Goal: Entertainment & Leisure: Consume media (video, audio)

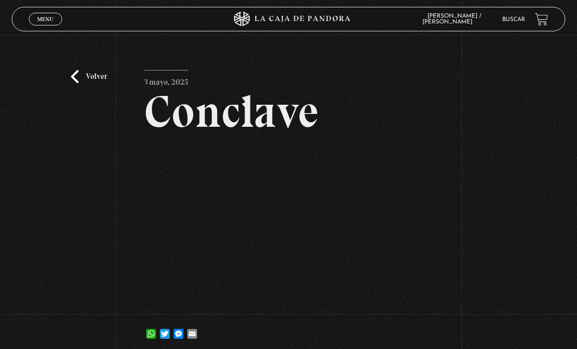
click at [88, 76] on link "Volver" at bounding box center [89, 76] width 36 height 13
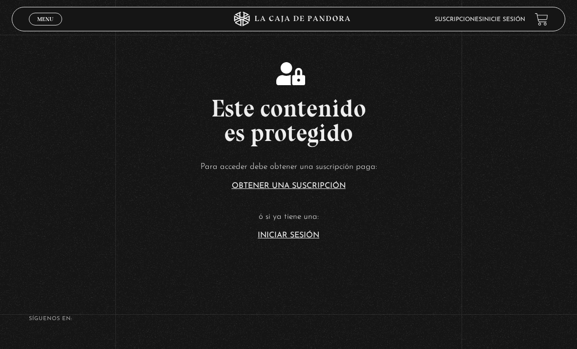
scroll to position [159, 0]
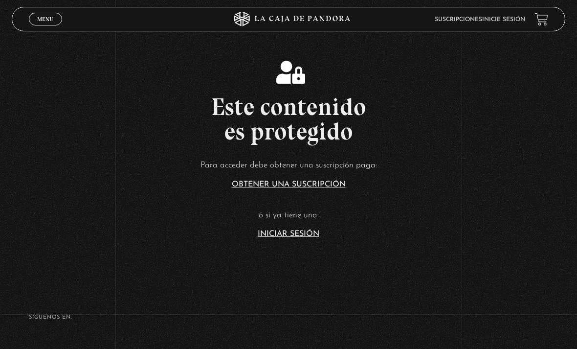
click at [281, 238] on link "Iniciar Sesión" at bounding box center [289, 234] width 62 height 8
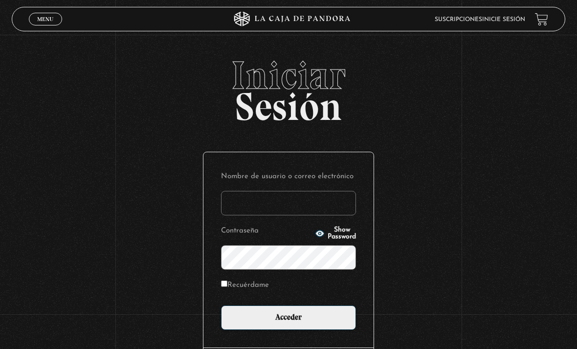
type input "victor.mendiola0309@gmail.com"
click at [289, 322] on input "Acceder" at bounding box center [288, 317] width 135 height 24
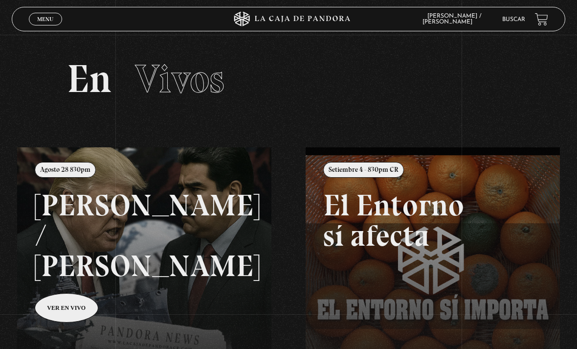
click at [47, 16] on span "Menu" at bounding box center [45, 19] width 16 height 6
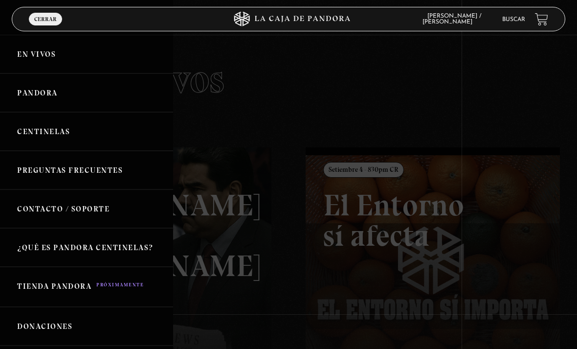
click at [25, 101] on link "Pandora" at bounding box center [86, 92] width 173 height 39
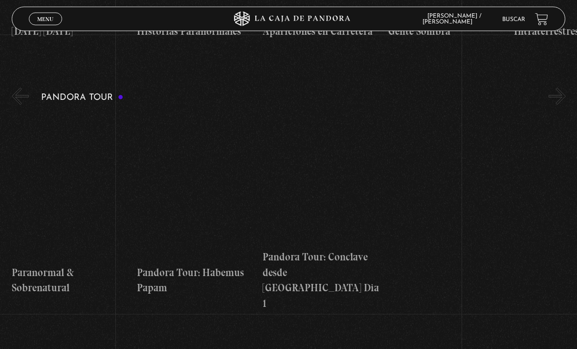
scroll to position [1073, 0]
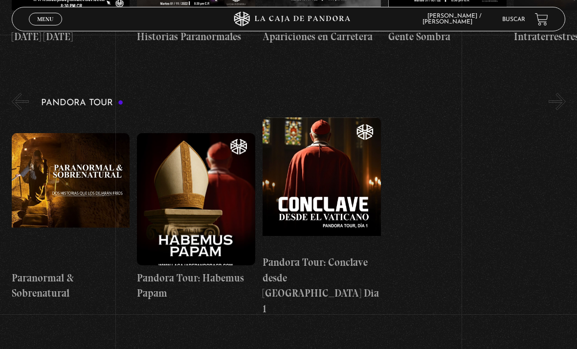
click at [90, 158] on figure at bounding box center [71, 199] width 118 height 132
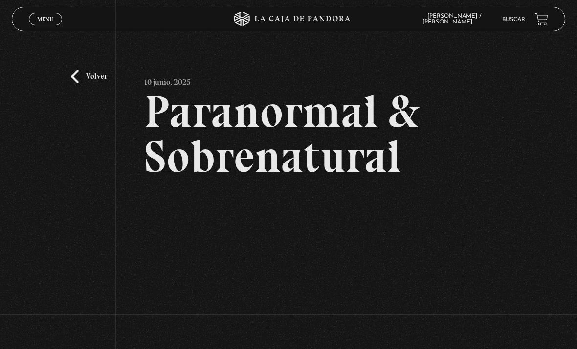
click at [87, 83] on link "Volver" at bounding box center [89, 76] width 36 height 13
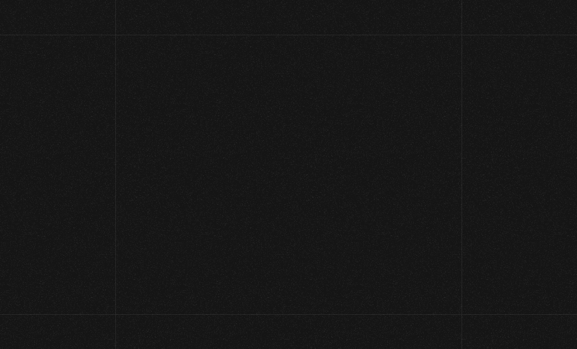
scroll to position [1073, 0]
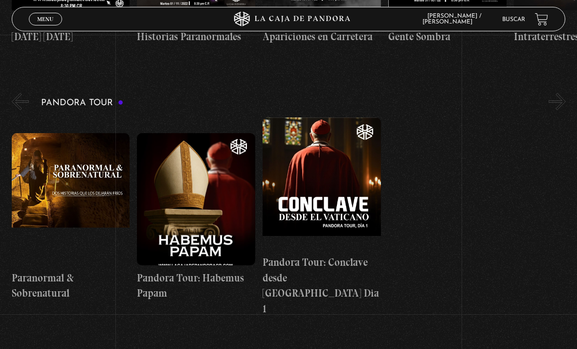
click at [320, 187] on figure at bounding box center [322, 183] width 118 height 132
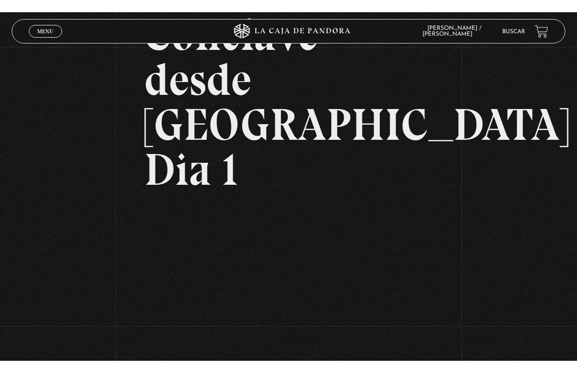
scroll to position [12, 0]
